Goal: Obtain resource: Download file/media

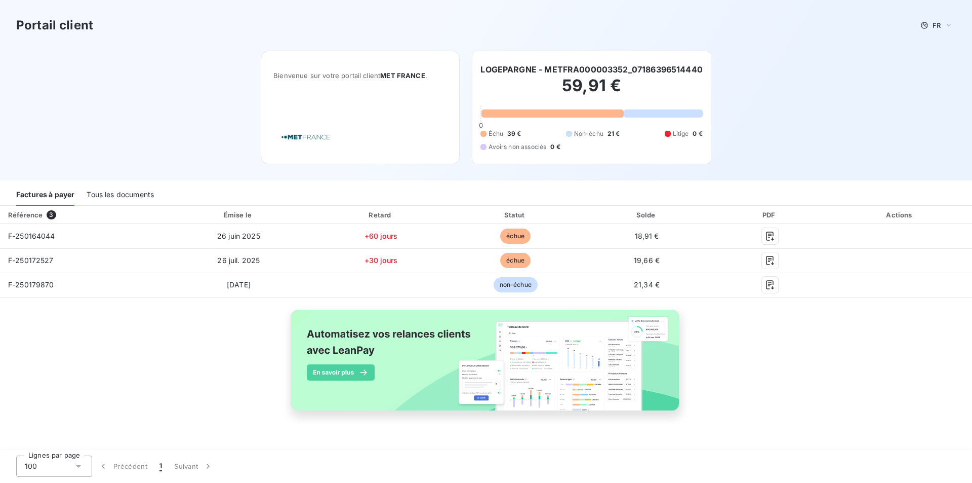
click at [44, 215] on div "Référence 3" at bounding box center [82, 215] width 161 height 10
click at [100, 196] on div "Tous les documents" at bounding box center [120, 194] width 67 height 21
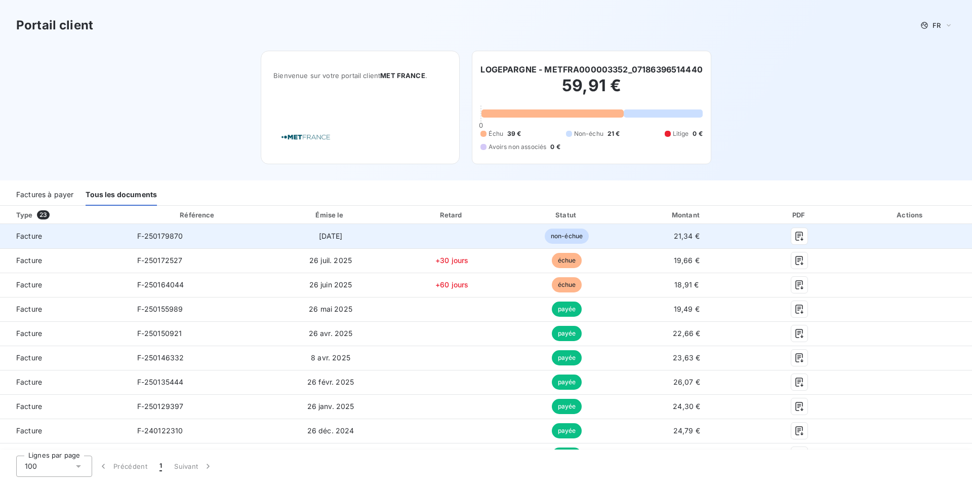
click at [163, 233] on span "F-250179870" at bounding box center [160, 235] width 46 height 9
click at [791, 236] on button "button" at bounding box center [799, 236] width 16 height 16
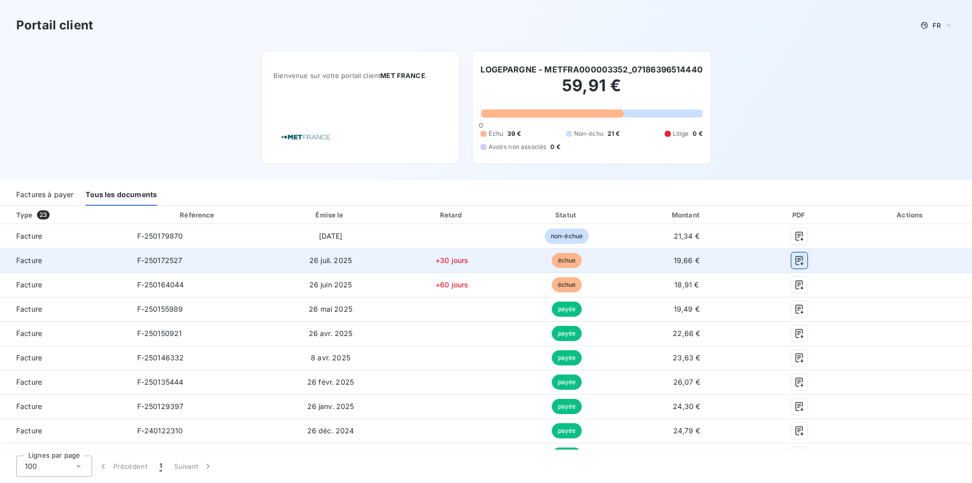
drag, startPoint x: 790, startPoint y: 257, endPoint x: 792, endPoint y: 252, distance: 5.5
click at [796, 257] on icon "button" at bounding box center [800, 260] width 8 height 9
click at [796, 256] on icon "button" at bounding box center [800, 260] width 8 height 9
click at [796, 264] on icon "button" at bounding box center [800, 260] width 8 height 9
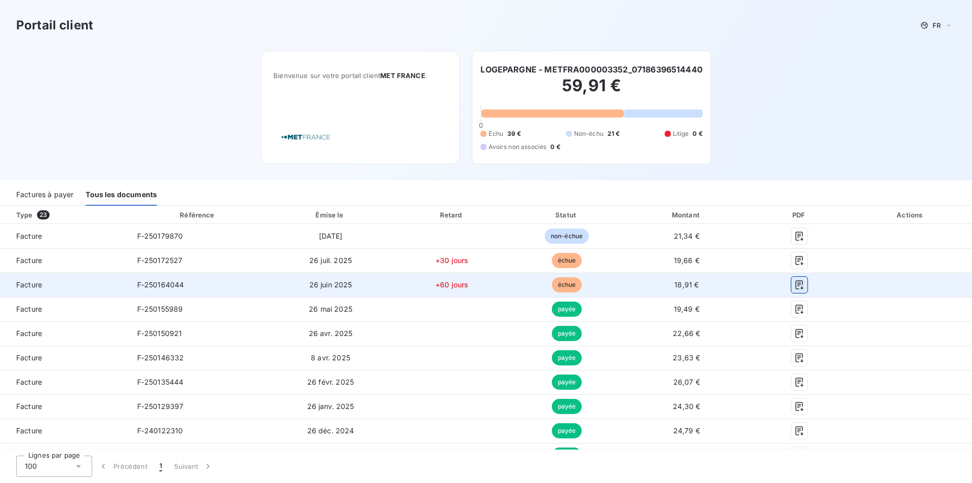
click at [794, 286] on icon "button" at bounding box center [799, 285] width 10 height 10
